Goal: Information Seeking & Learning: Check status

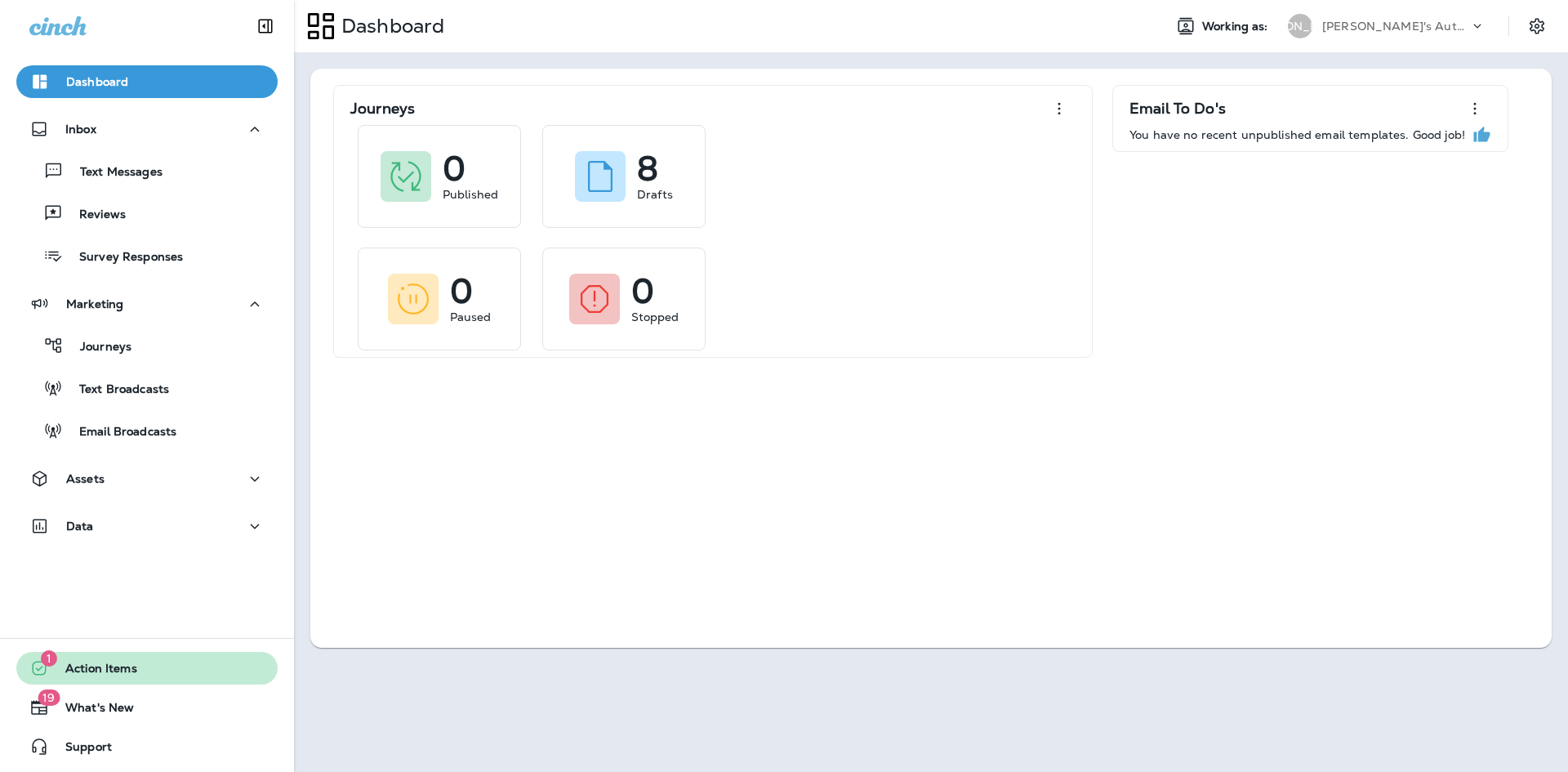
click at [173, 658] on button "1 Action Items" at bounding box center [146, 668] width 261 height 33
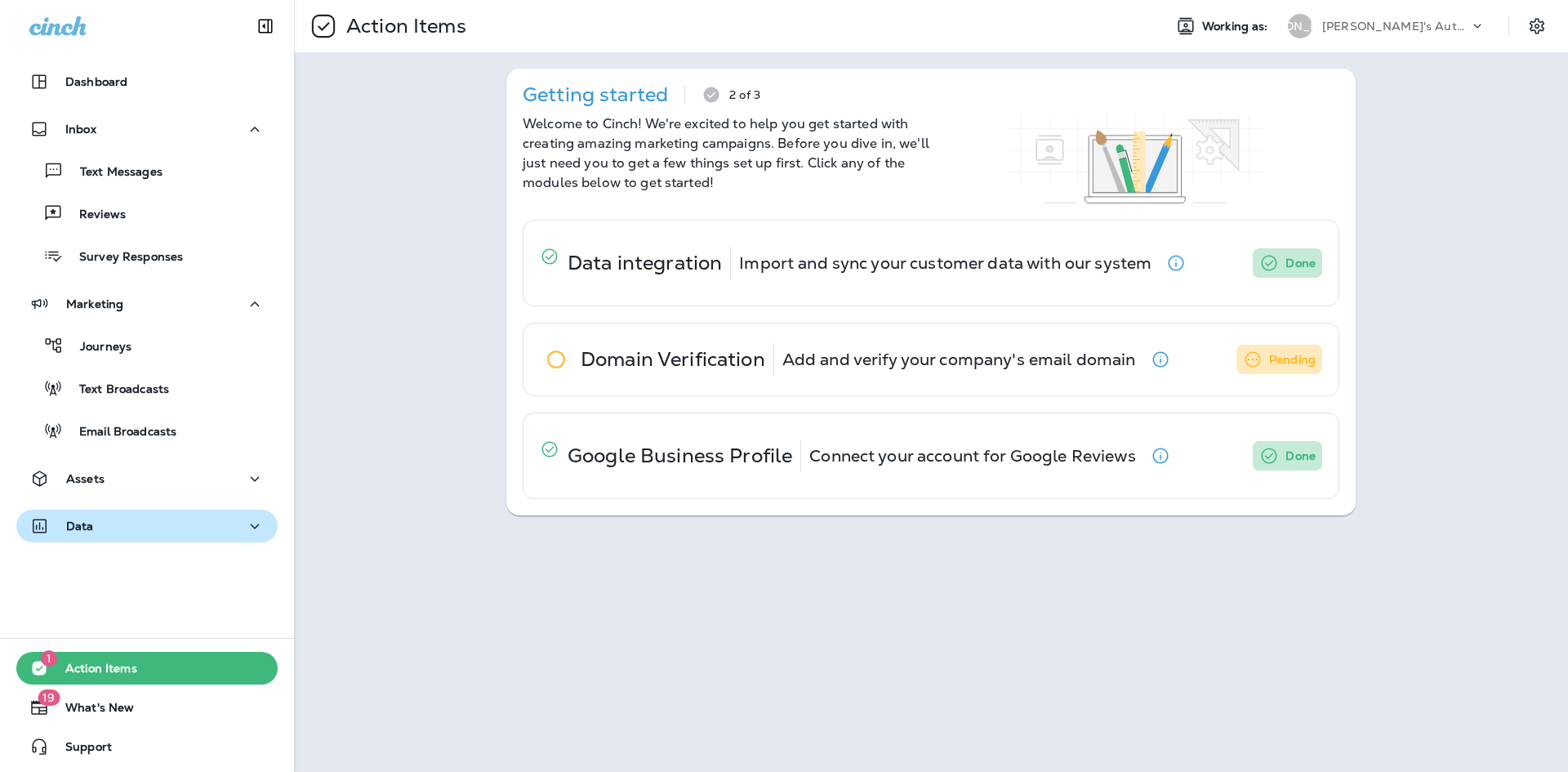
click at [233, 519] on div "Data" at bounding box center [146, 526] width 235 height 20
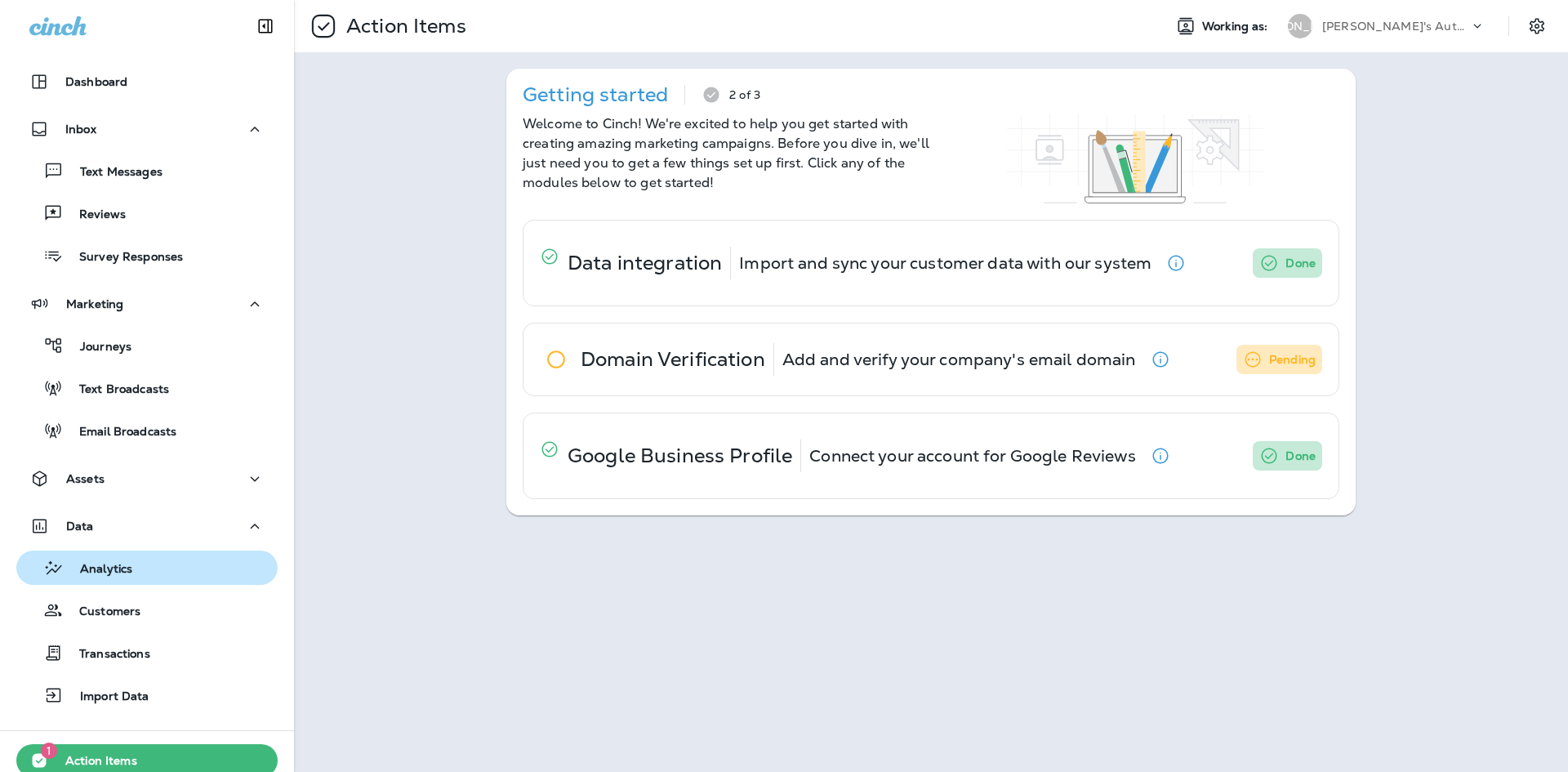
click at [215, 568] on div "Analytics" at bounding box center [147, 567] width 248 height 25
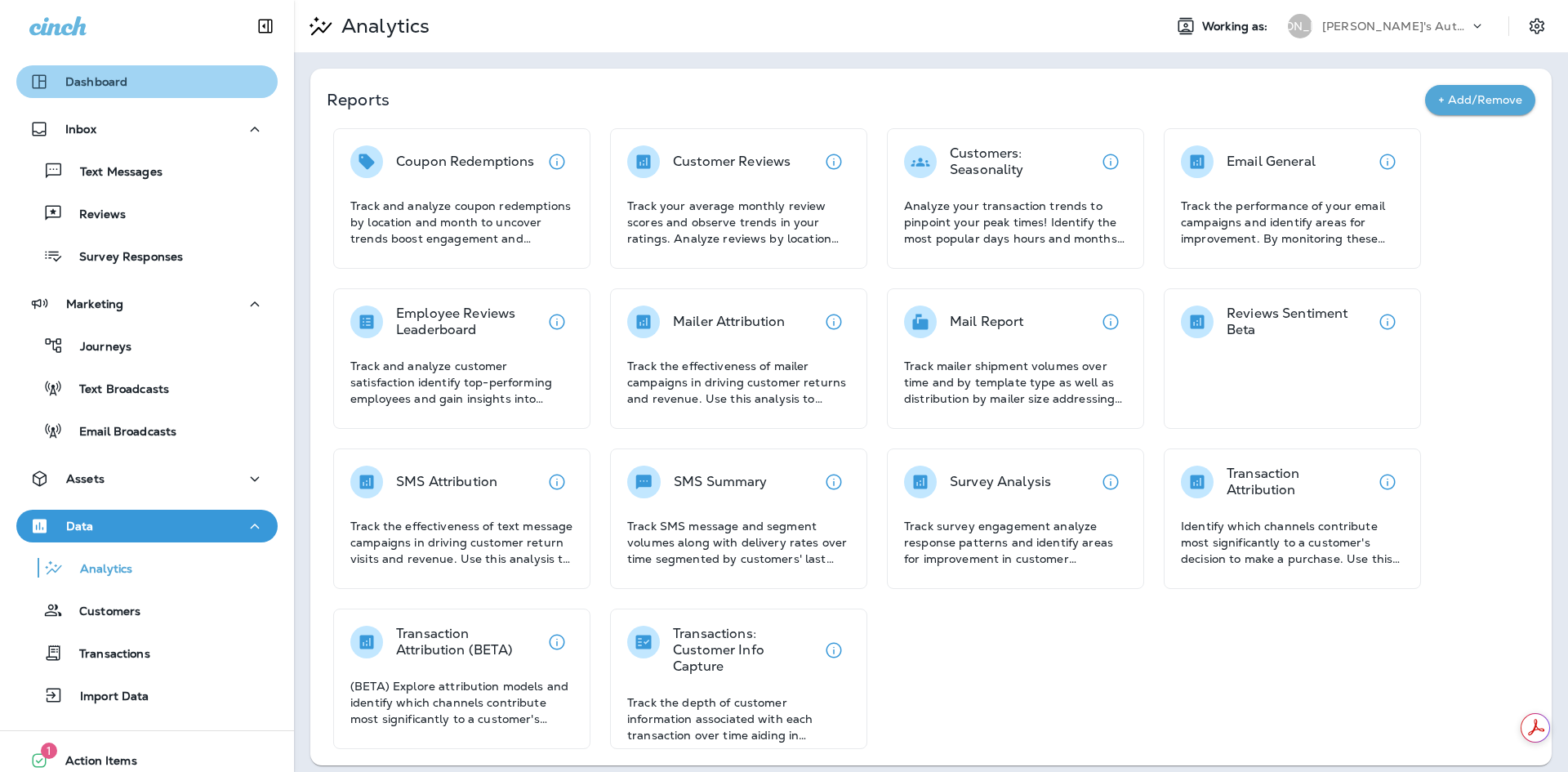
click at [162, 83] on div "Dashboard" at bounding box center [146, 82] width 235 height 20
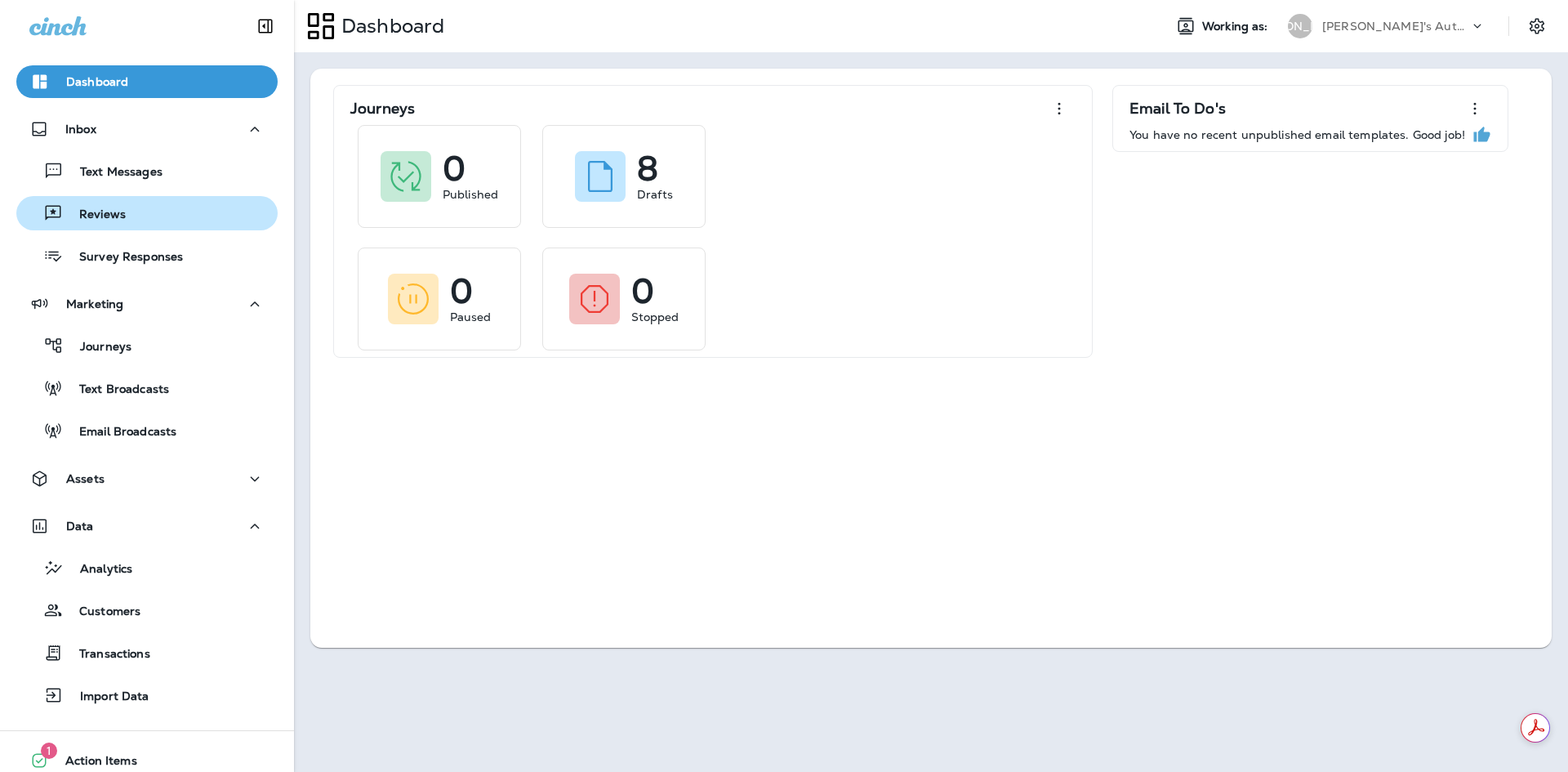
click at [139, 217] on div "Reviews" at bounding box center [147, 213] width 248 height 25
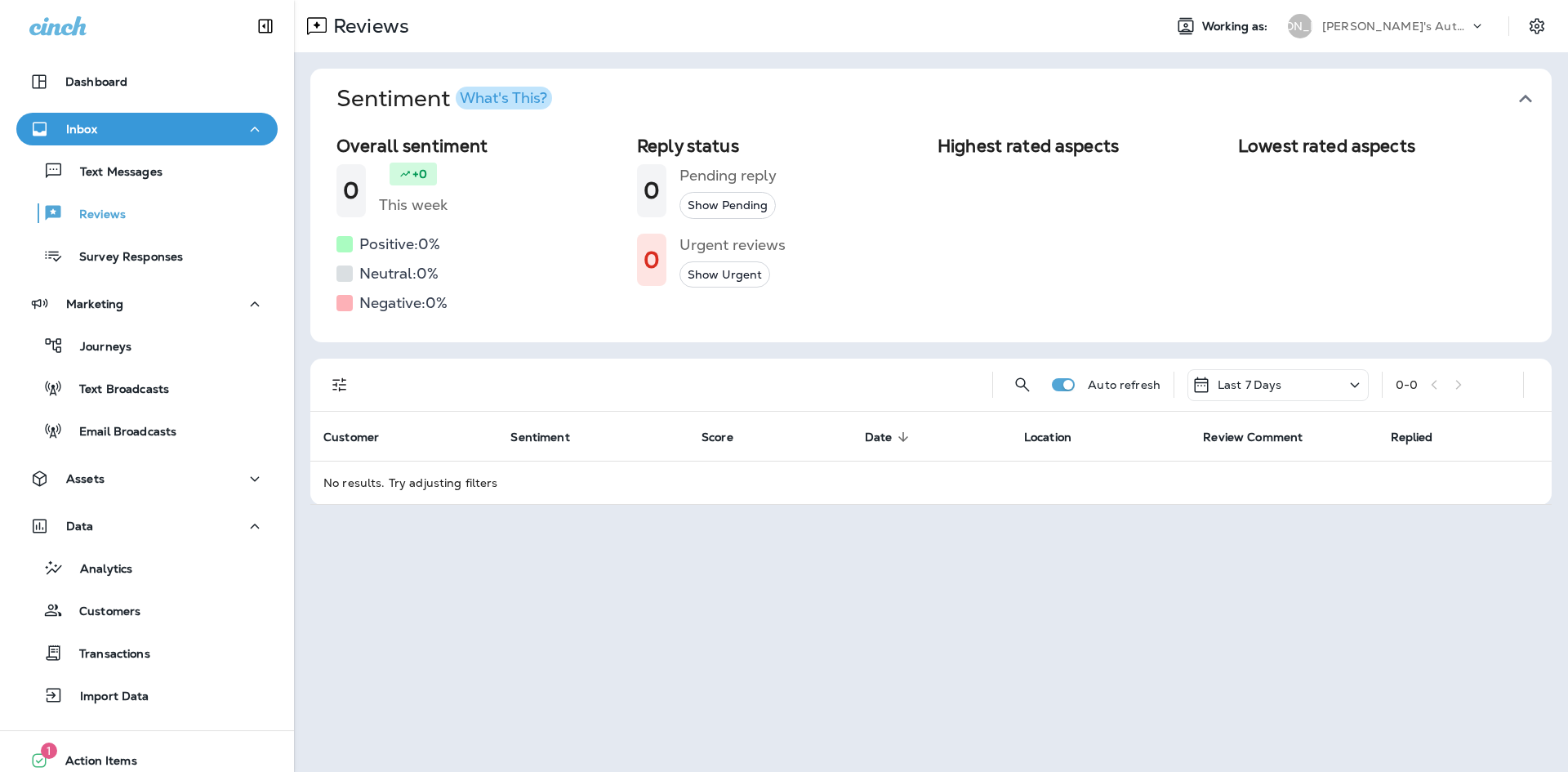
click at [1273, 361] on div "Auto refresh Last 7 Days 0 - 0" at bounding box center [934, 385] width 1222 height 52
click at [1270, 386] on p "Last 7 Days" at bounding box center [1250, 384] width 65 height 13
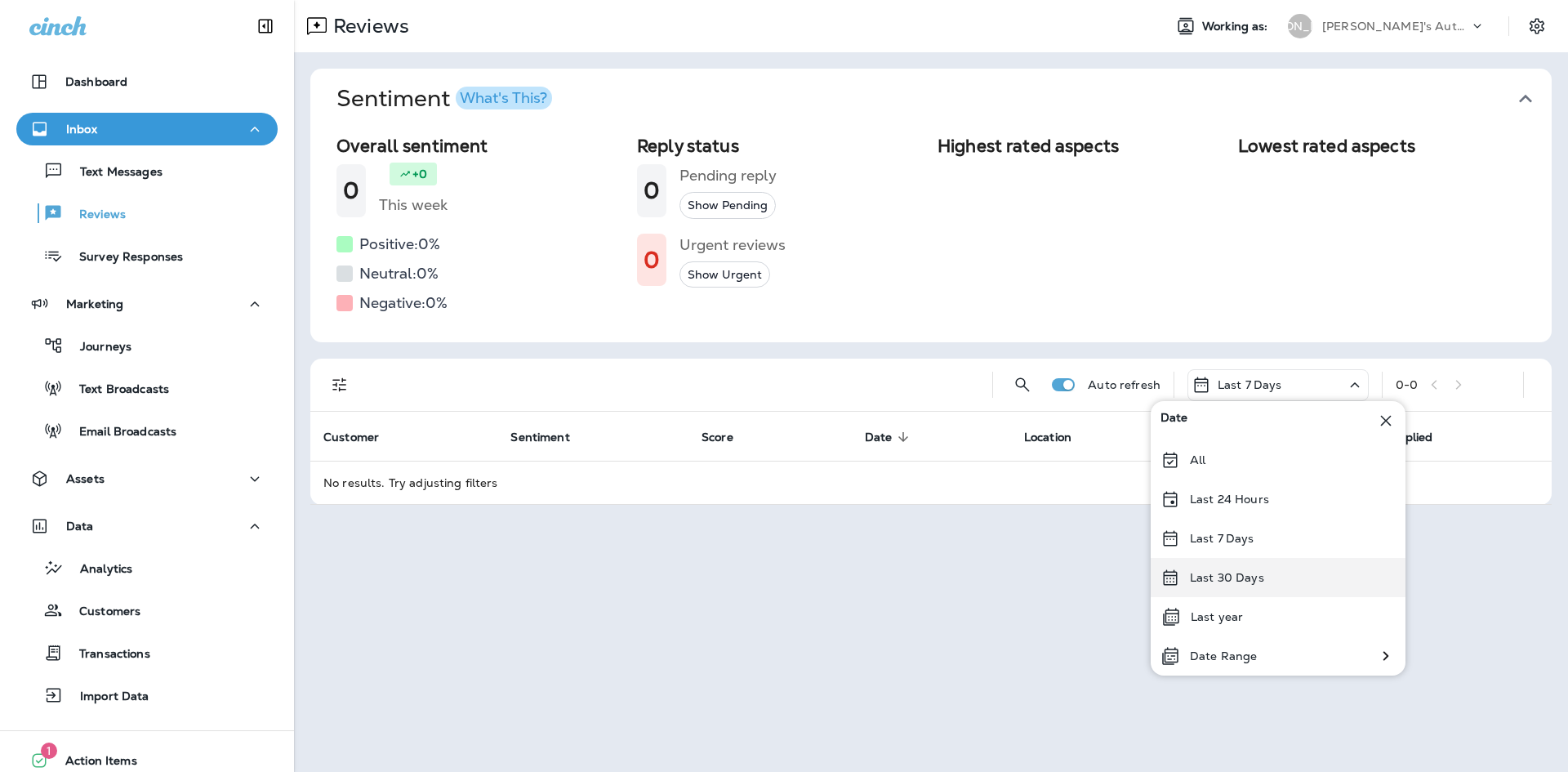
click at [1261, 565] on div "Last 30 Days" at bounding box center [1278, 577] width 255 height 39
